Goal: Information Seeking & Learning: Learn about a topic

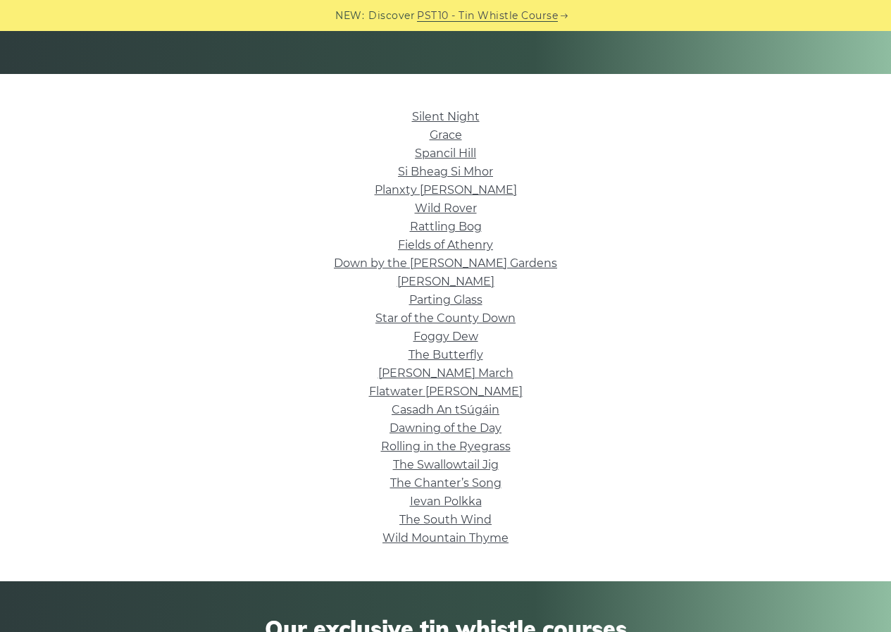
scroll to position [282, 0]
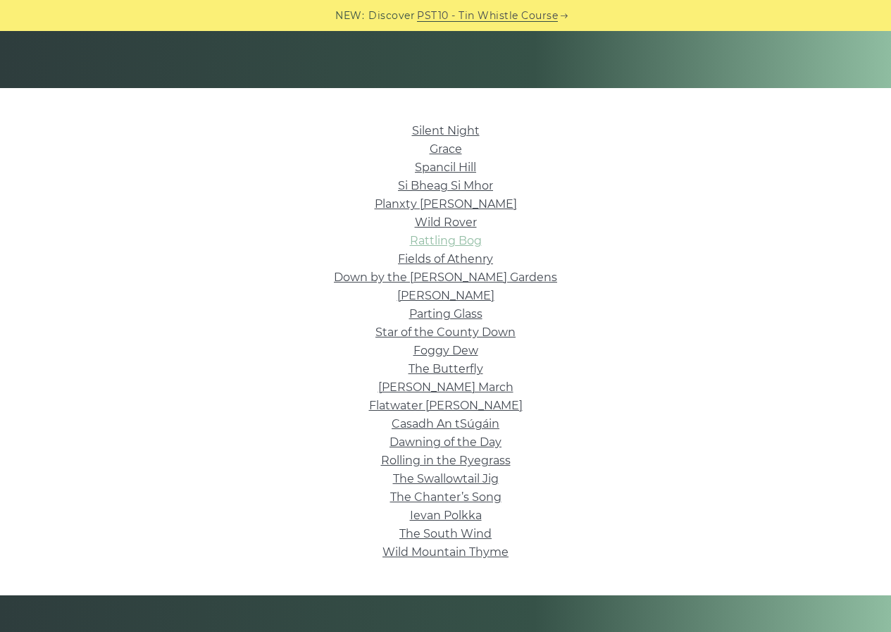
click at [471, 239] on link "Rattling Bog" at bounding box center [446, 240] width 72 height 13
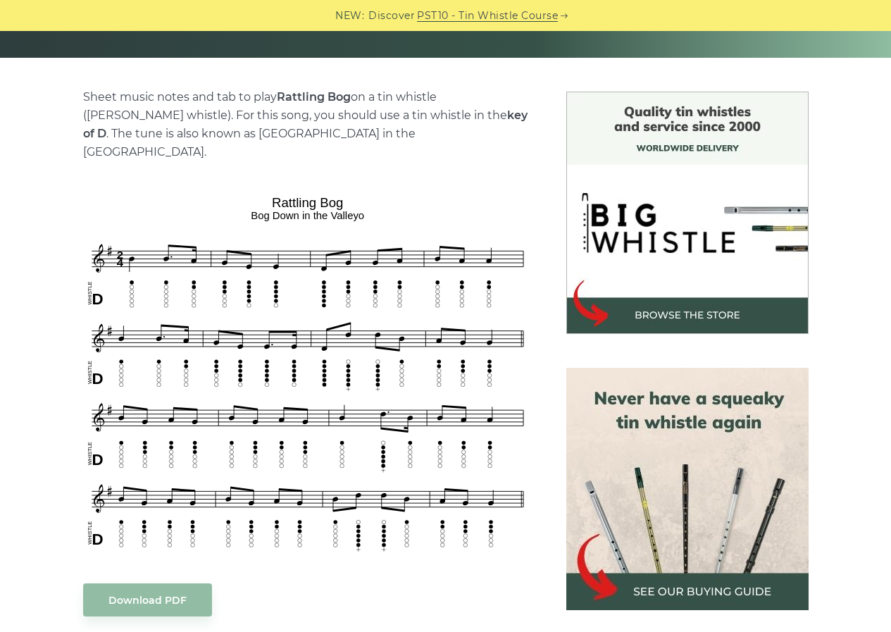
scroll to position [211, 0]
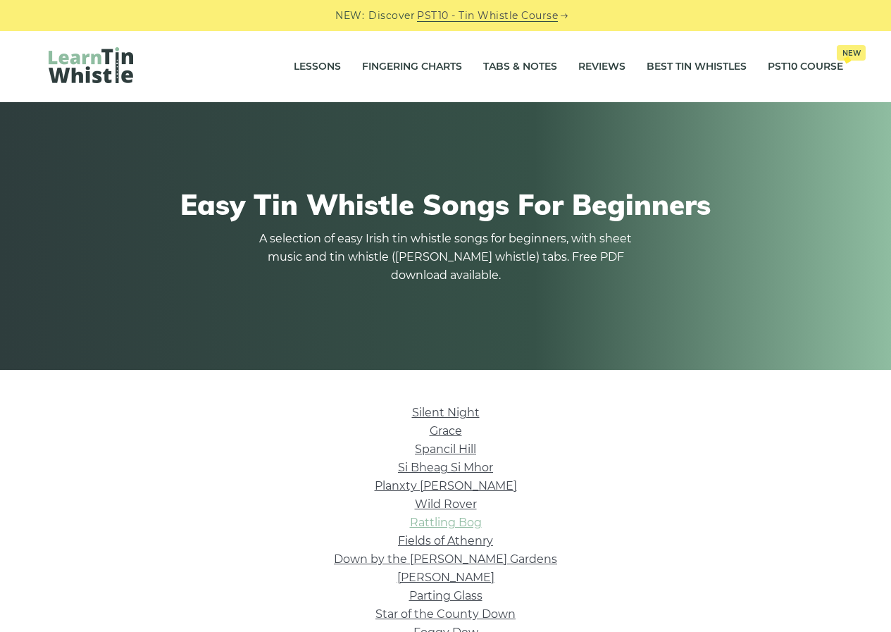
click at [474, 523] on link "Rattling Bog" at bounding box center [446, 522] width 72 height 13
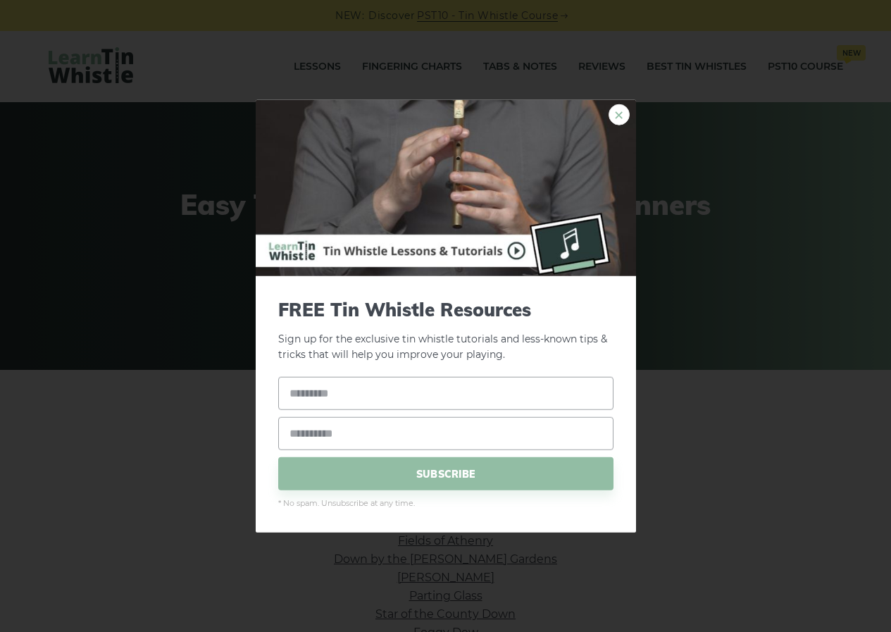
click at [616, 121] on link "×" at bounding box center [619, 114] width 21 height 21
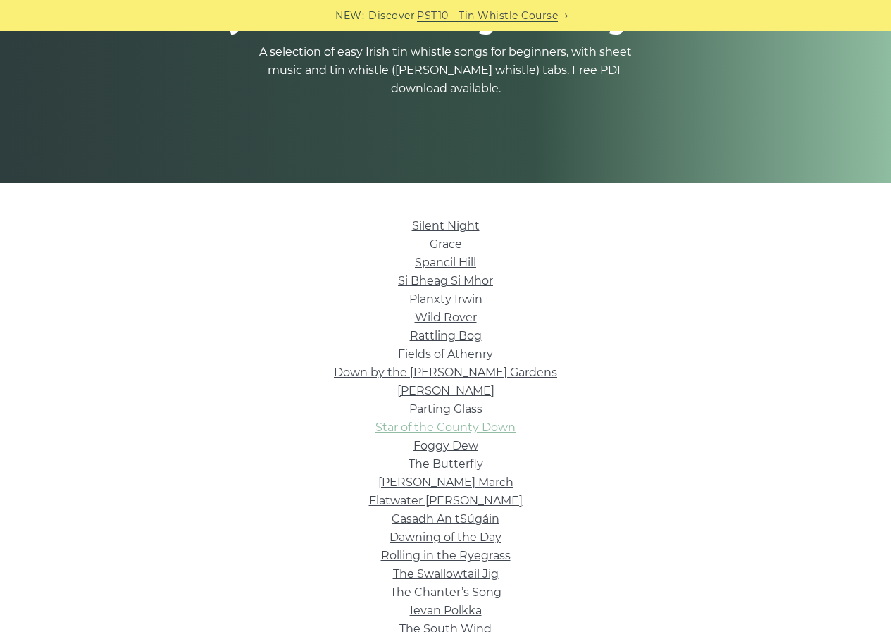
scroll to position [211, 0]
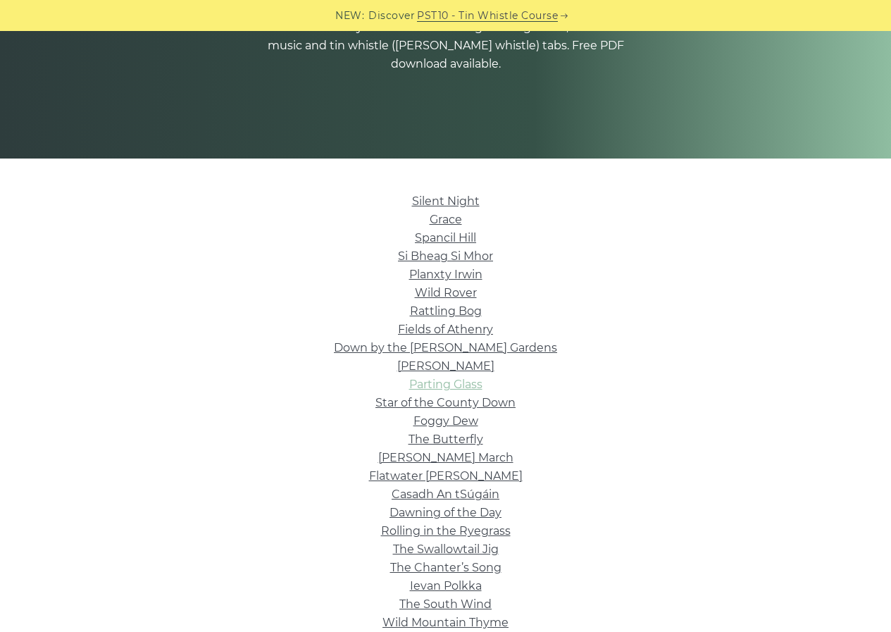
click at [442, 387] on link "Parting Glass" at bounding box center [445, 384] width 73 height 13
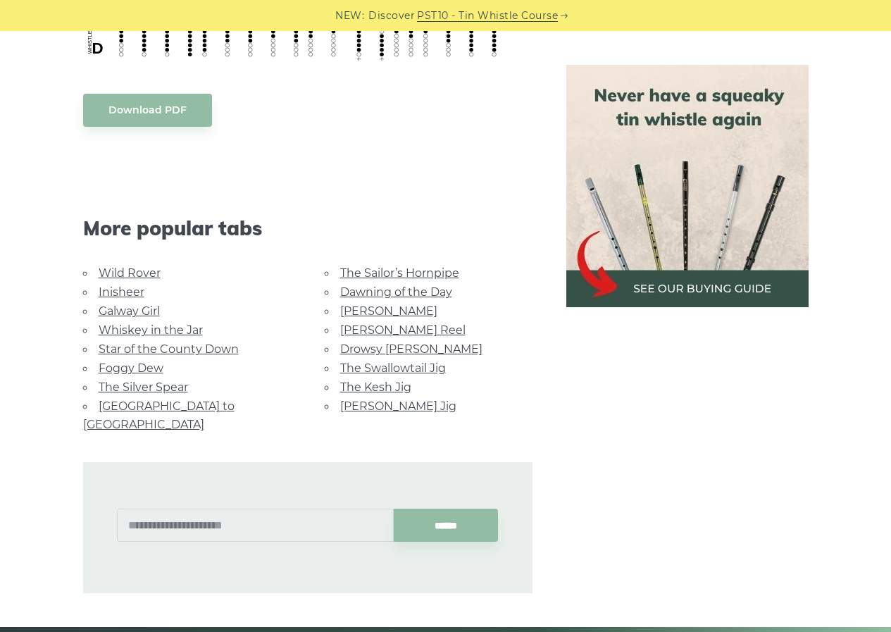
scroll to position [423, 0]
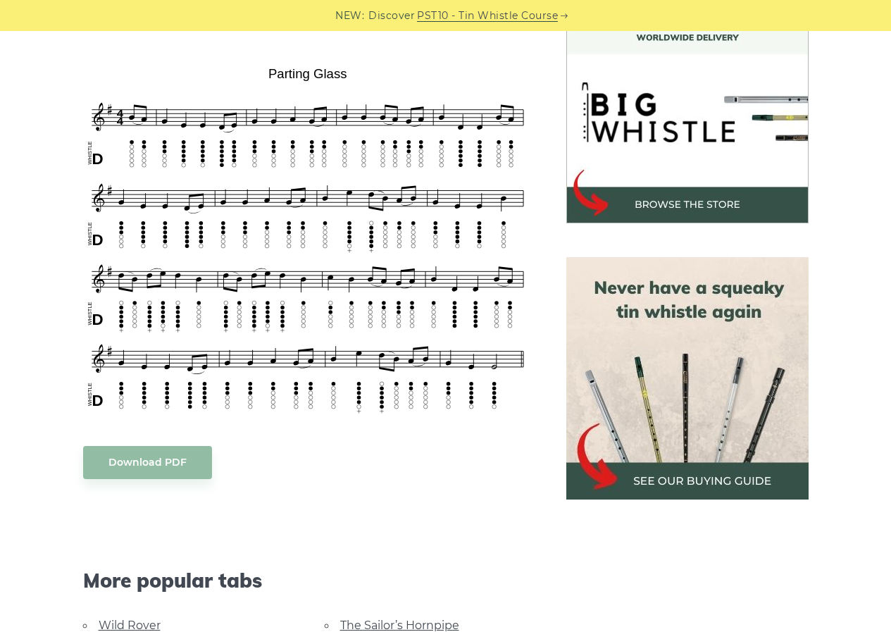
click at [395, 446] on div "Download PDF" at bounding box center [307, 462] width 449 height 33
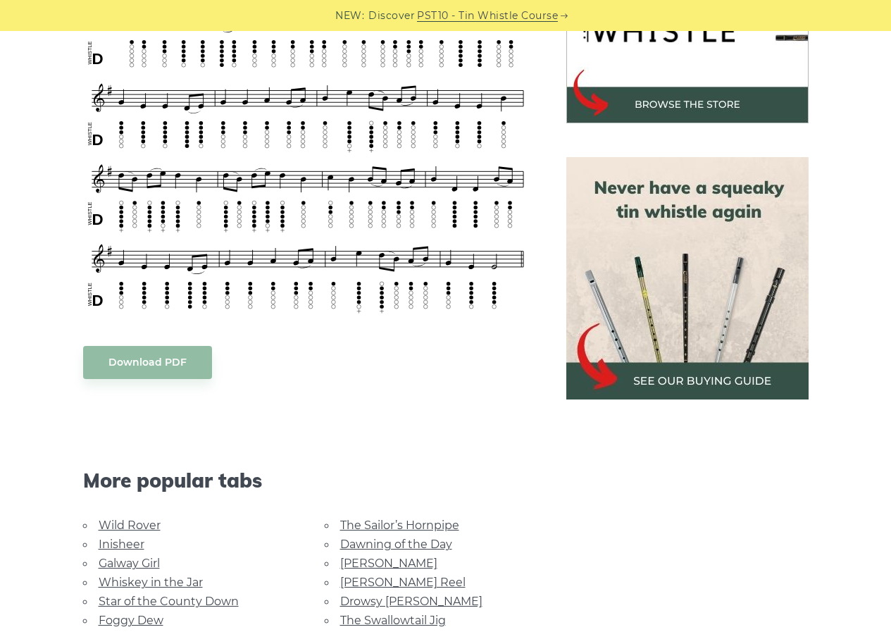
scroll to position [525, 0]
